Goal: Information Seeking & Learning: Learn about a topic

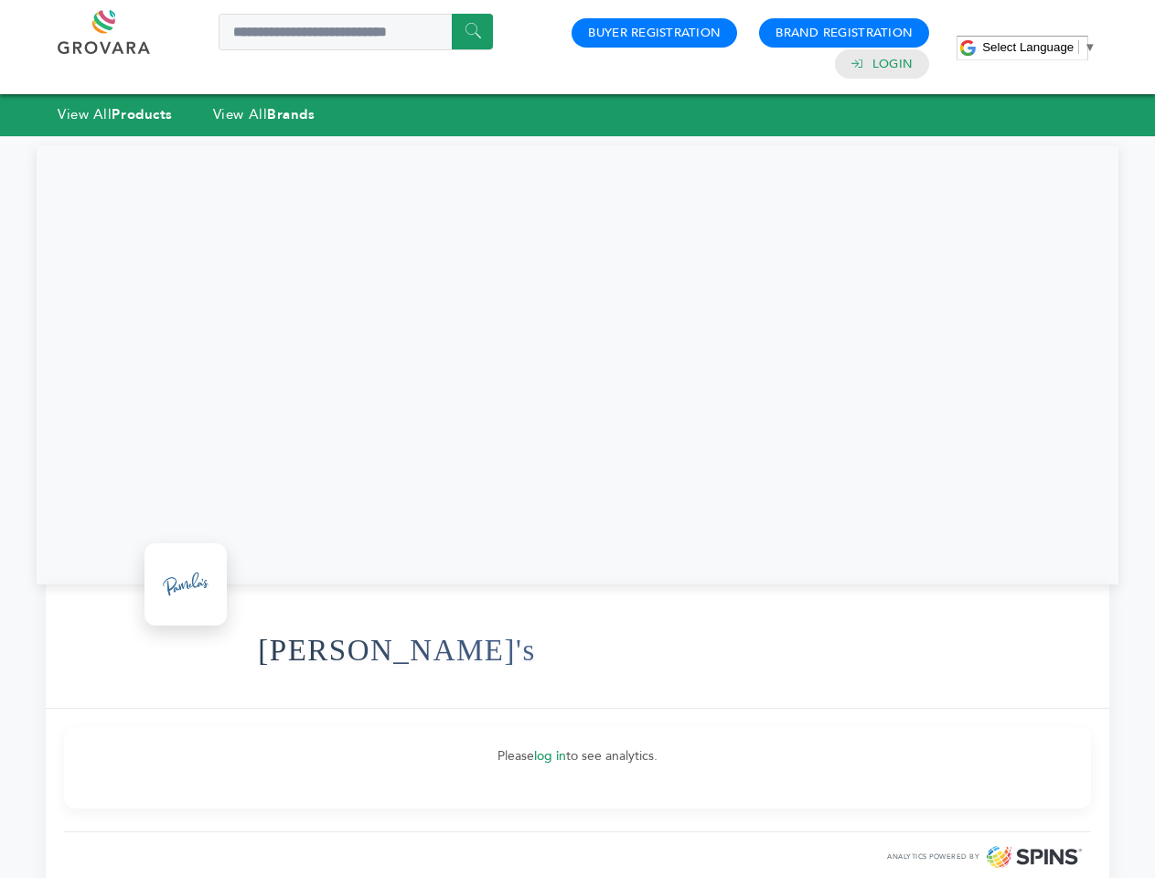
click at [1039, 47] on span "Select Language" at bounding box center [1027, 47] width 91 height 14
